Goal: Task Accomplishment & Management: Use online tool/utility

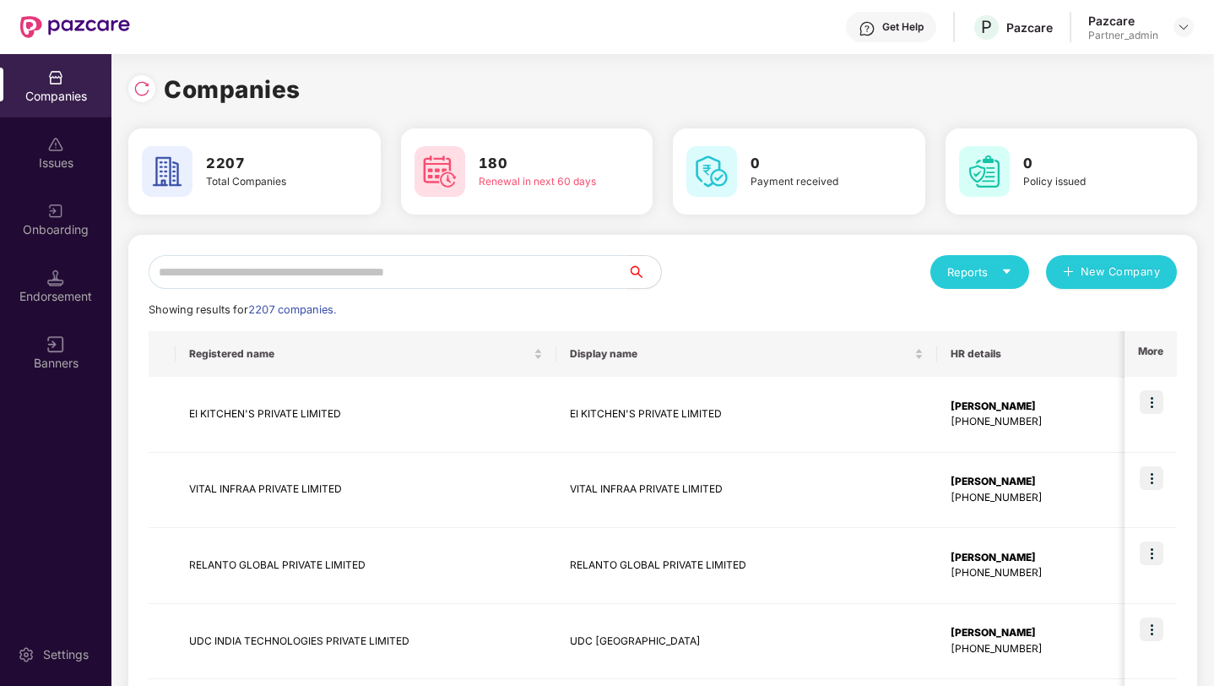
click at [247, 268] on input "text" at bounding box center [388, 272] width 479 height 34
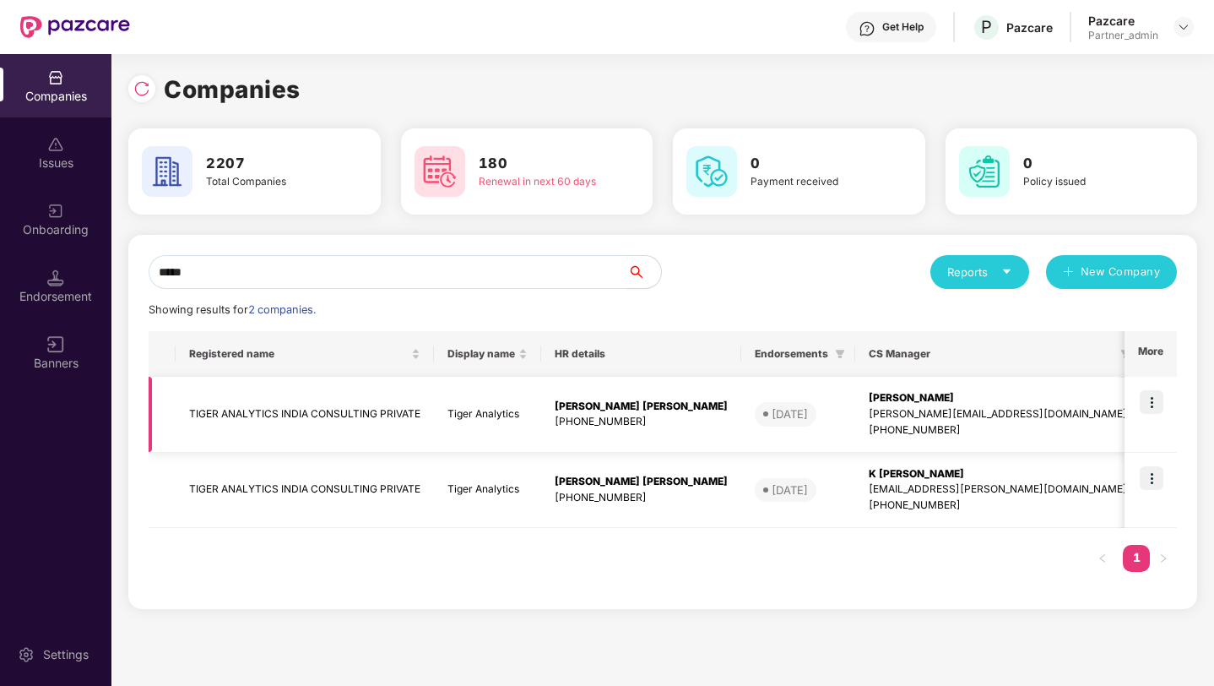
type input "*****"
click at [1155, 401] on img at bounding box center [1152, 402] width 24 height 24
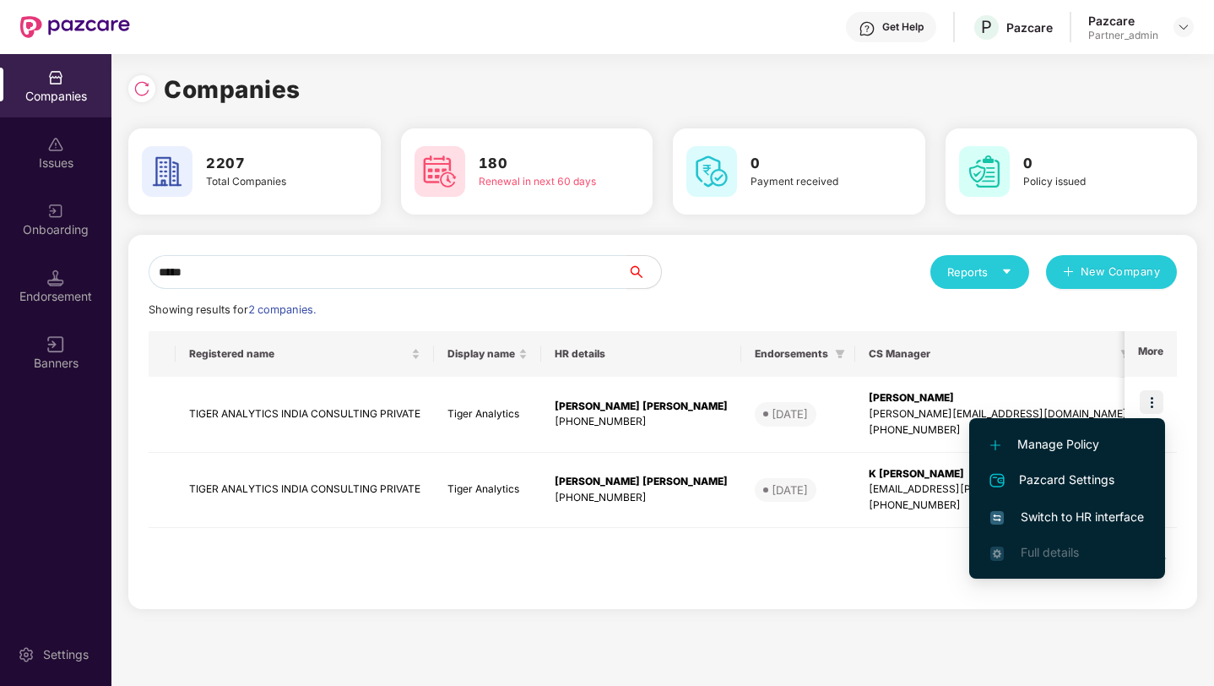
click at [1072, 519] on span "Switch to HR interface" at bounding box center [1067, 516] width 154 height 19
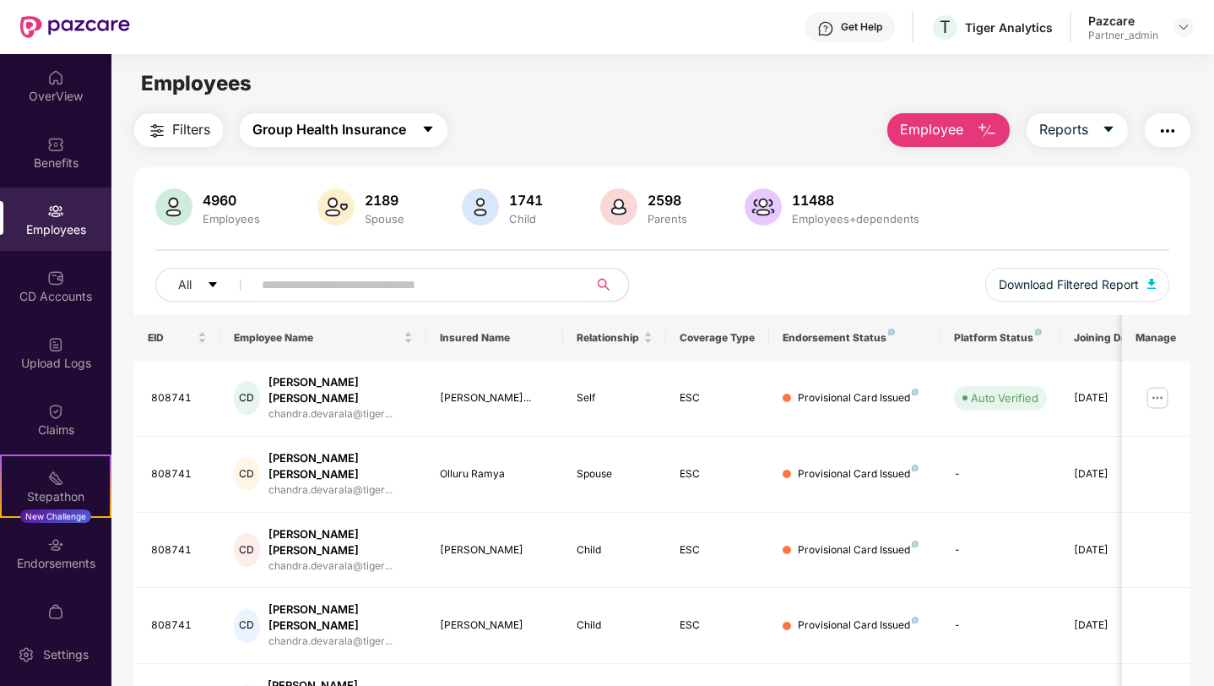
click at [342, 127] on span "Group Health Insurance" at bounding box center [329, 129] width 154 height 21
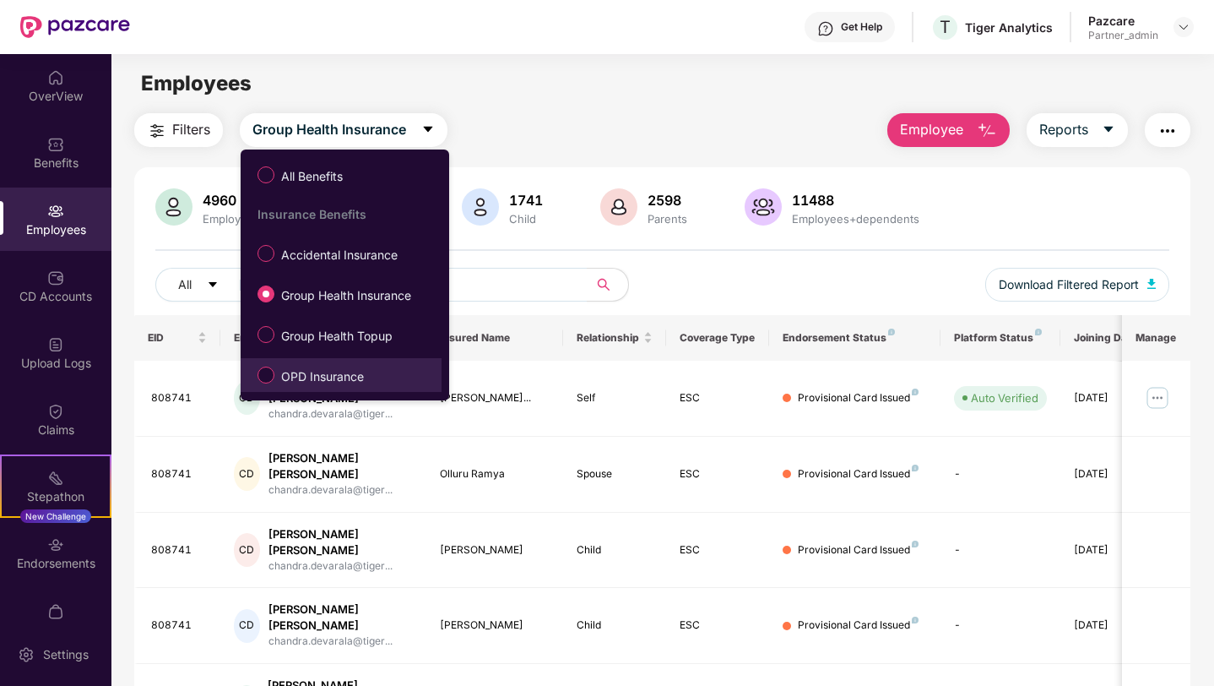
click at [274, 370] on span "OPD Insurance" at bounding box center [322, 376] width 96 height 19
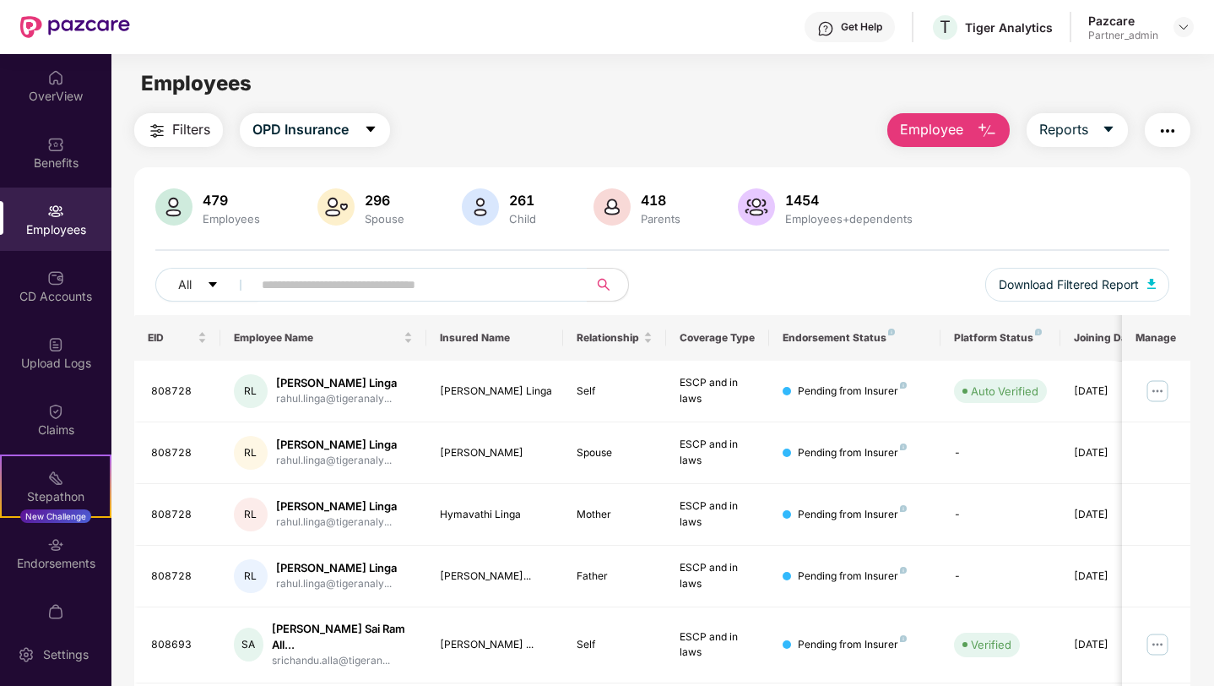
click at [149, 128] on img "button" at bounding box center [157, 131] width 20 height 20
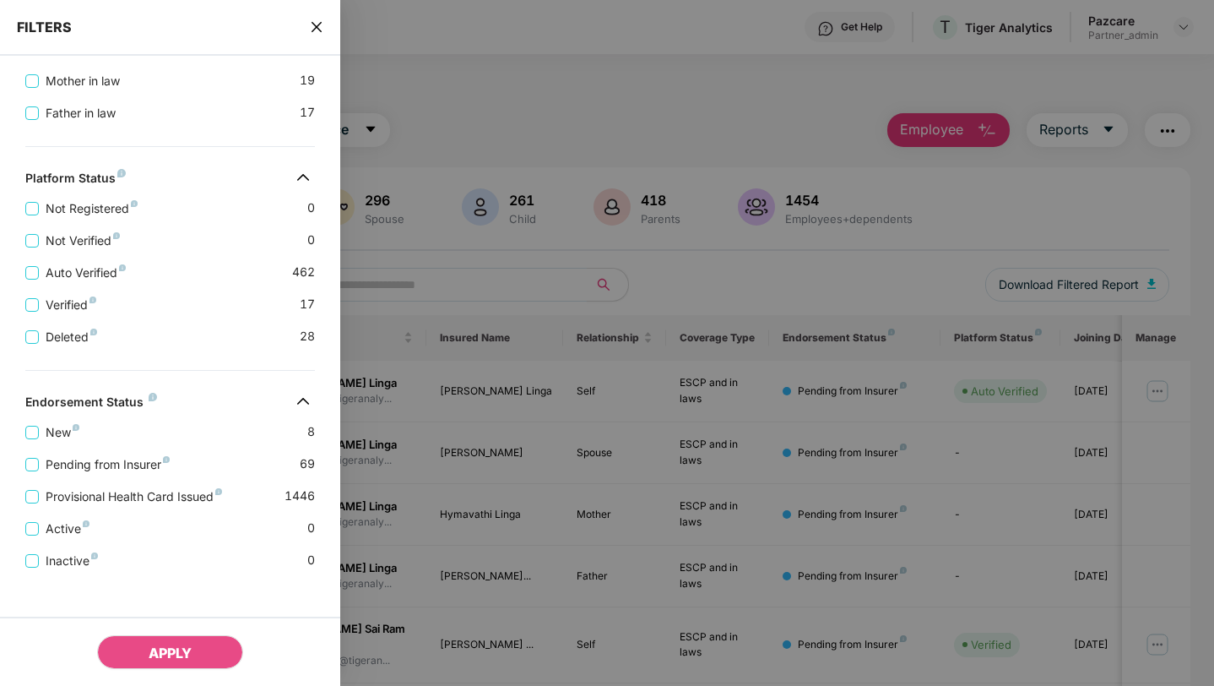
scroll to position [622, 0]
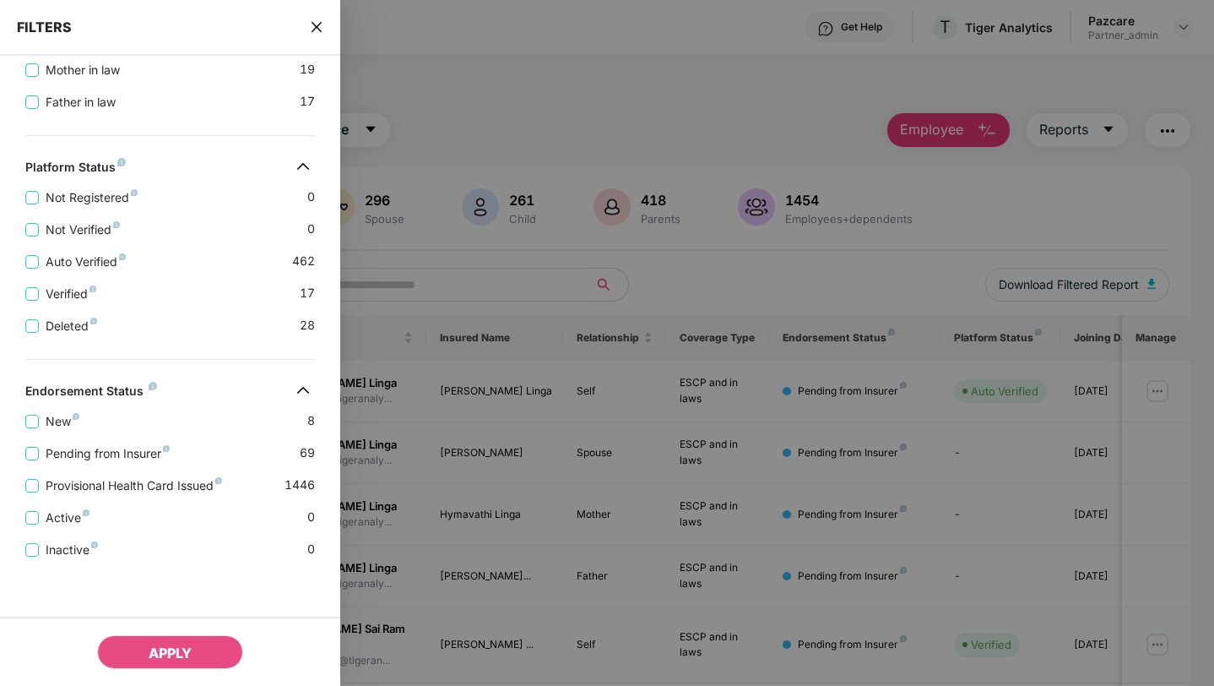
click at [147, 669] on div "APPLY" at bounding box center [170, 650] width 340 height 69
click at [174, 646] on span "APPLY" at bounding box center [170, 652] width 43 height 17
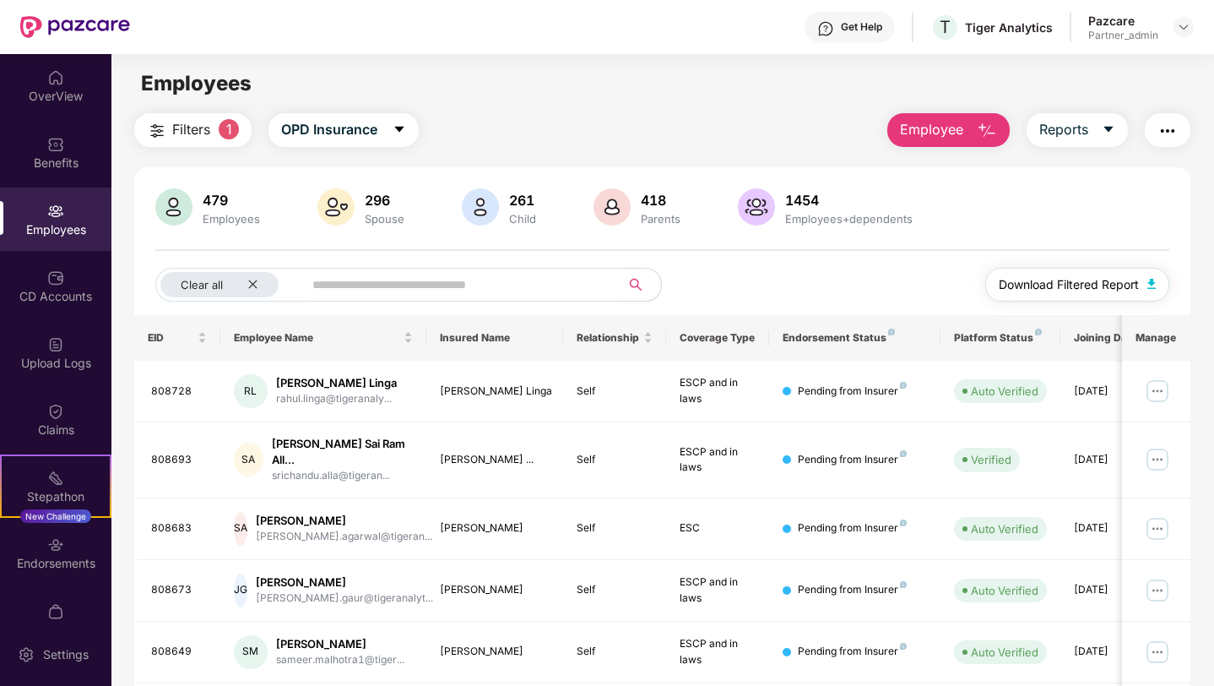
click at [1092, 289] on span "Download Filtered Report" at bounding box center [1069, 284] width 140 height 19
